Goal: Transaction & Acquisition: Purchase product/service

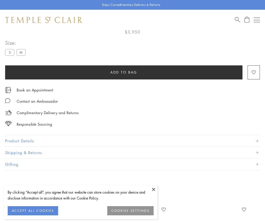
click at [124, 72] on span "Add to bag" at bounding box center [123, 73] width 27 height 6
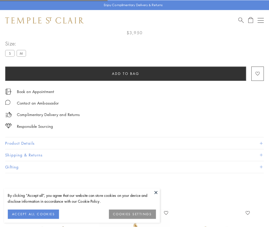
scroll to position [30, 0]
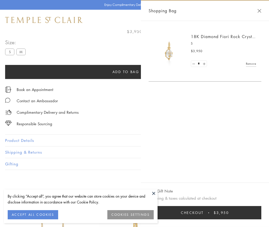
click at [205, 213] on button "Checkout $3,950" at bounding box center [204, 212] width 113 height 13
